Goal: Find specific page/section: Find specific page/section

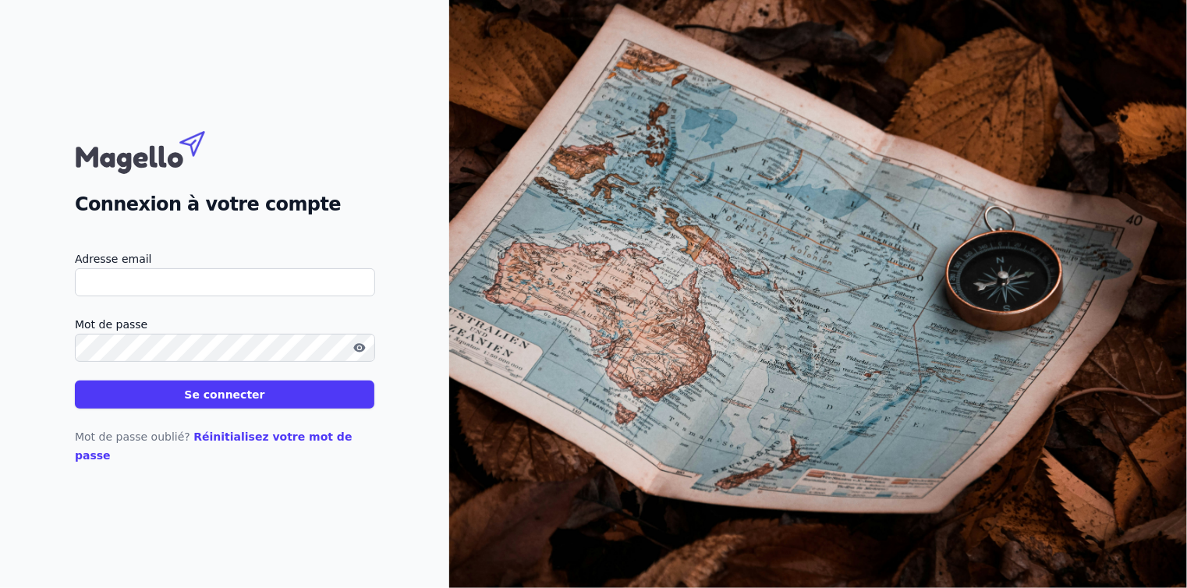
click at [128, 292] on input "Adresse email" at bounding box center [225, 282] width 300 height 28
type input "[EMAIL_ADDRESS][DOMAIN_NAME]"
click at [179, 407] on button "Se connecter" at bounding box center [224, 395] width 299 height 28
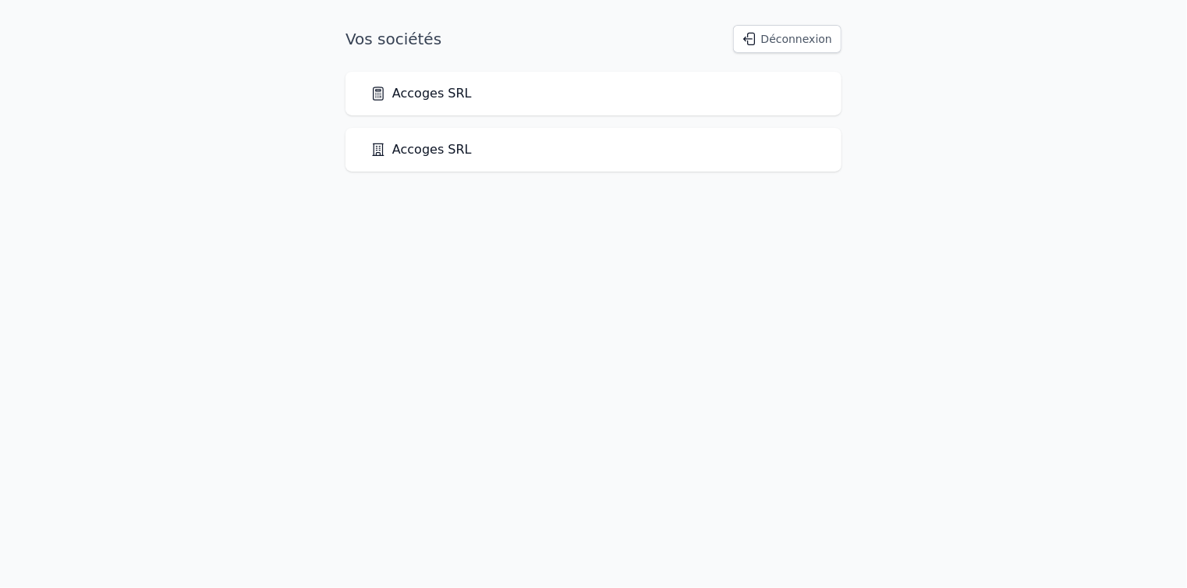
click at [429, 93] on link "Accoges SRL" at bounding box center [420, 93] width 101 height 19
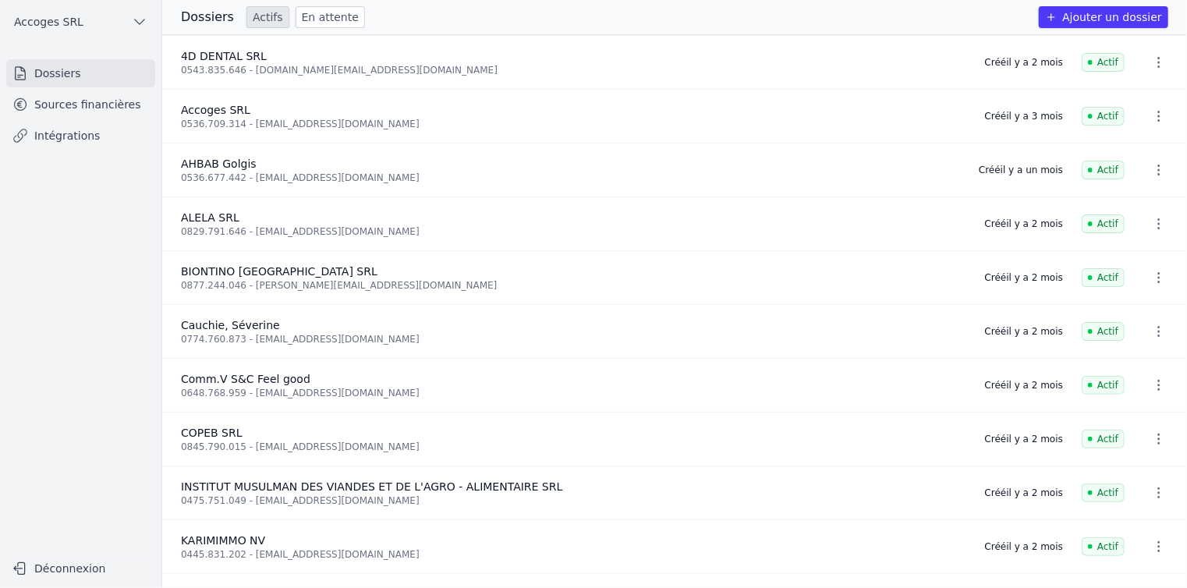
click at [59, 105] on link "Sources financières" at bounding box center [80, 104] width 149 height 28
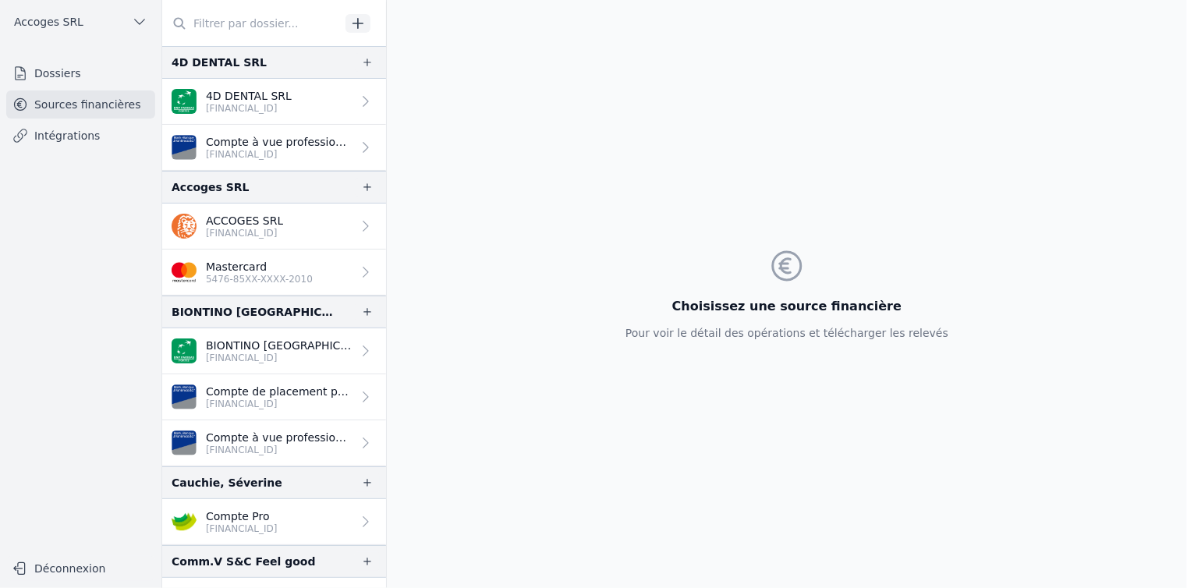
click at [309, 224] on link "ACCOGES SRL [FINANCIAL_ID]" at bounding box center [274, 227] width 224 height 46
